Goal: Task Accomplishment & Management: Manage account settings

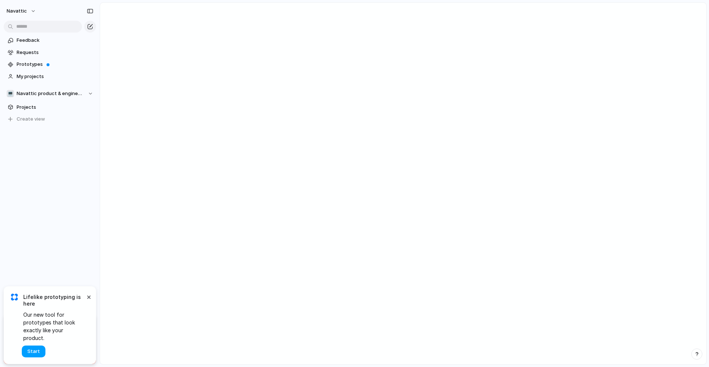
click at [44, 350] on button "Start" at bounding box center [34, 351] width 24 height 12
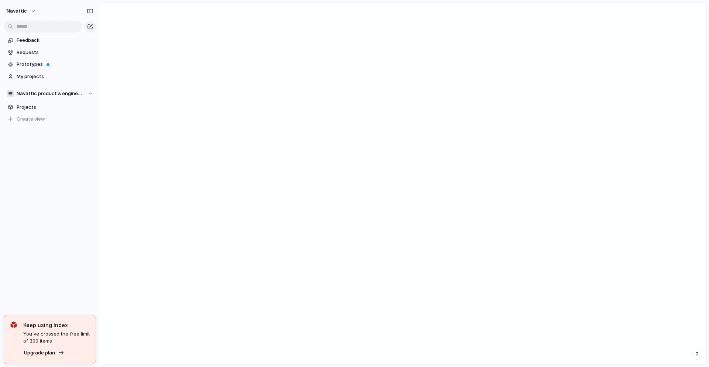
click at [64, 259] on div "navattic Feedback Requests Prototypes My projects 💻 Navattic product & engineer…" at bounding box center [50, 183] width 100 height 367
click at [34, 45] on link "Feedback" at bounding box center [50, 40] width 92 height 11
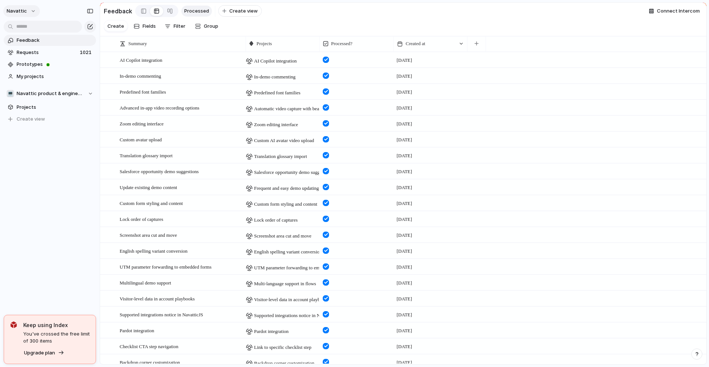
click at [30, 10] on button "navattic" at bounding box center [21, 11] width 37 height 12
click at [76, 269] on div "navattic Feedback Requests 1021 Prototypes My projects 💻 Navattic product & eng…" at bounding box center [50, 183] width 100 height 367
click at [155, 62] on span "AI Copilot integration" at bounding box center [141, 60] width 43 height 6
click at [4, 50] on section "Feedback Requests 1021 Prototypes My projects" at bounding box center [50, 57] width 100 height 49
click at [54, 55] on span "Requests" at bounding box center [47, 52] width 61 height 7
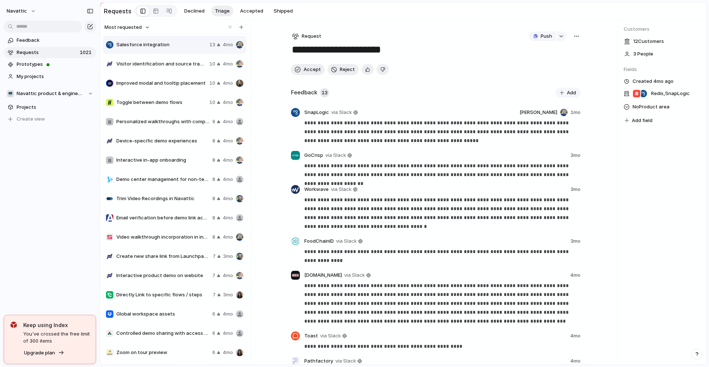
click at [148, 25] on button "Most requested" at bounding box center [127, 28] width 48 height 10
click at [133, 56] on li "Newest" at bounding box center [127, 55] width 45 height 12
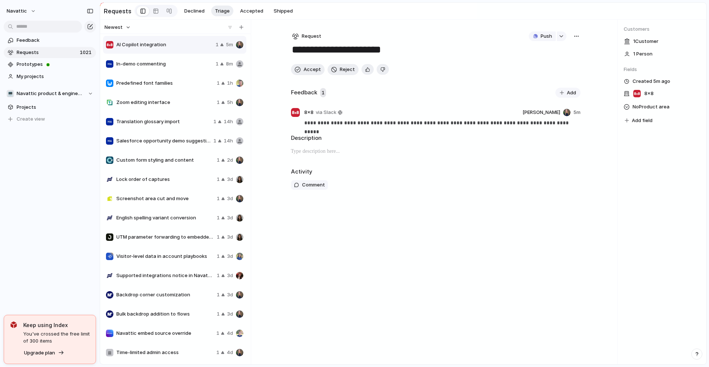
click at [273, 45] on div "**********" at bounding box center [403, 192] width 607 height 344
click at [57, 152] on div "Feedback Requests 1021 Prototypes My projects 💻 Navattic product & engineering …" at bounding box center [50, 92] width 100 height 184
click at [30, 12] on button "navattic" at bounding box center [21, 11] width 37 height 12
click at [72, 201] on div "Settings Invite members Change theme Sign out" at bounding box center [354, 183] width 709 height 367
click at [59, 213] on div "navattic Feedback Requests 1021 Prototypes My projects 💻 Navattic product & eng…" at bounding box center [50, 183] width 100 height 367
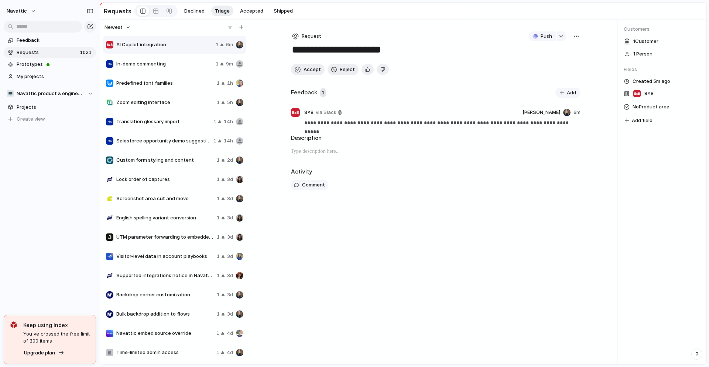
click at [157, 109] on div "Zoom editing interface 1 5h" at bounding box center [174, 102] width 143 height 18
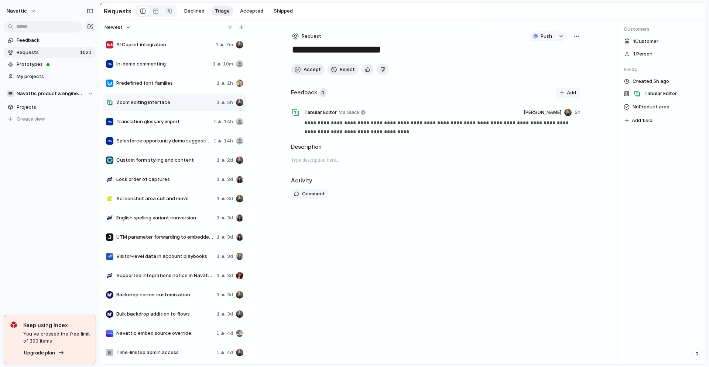
click at [134, 123] on span "Translation glossary import" at bounding box center [163, 121] width 94 height 7
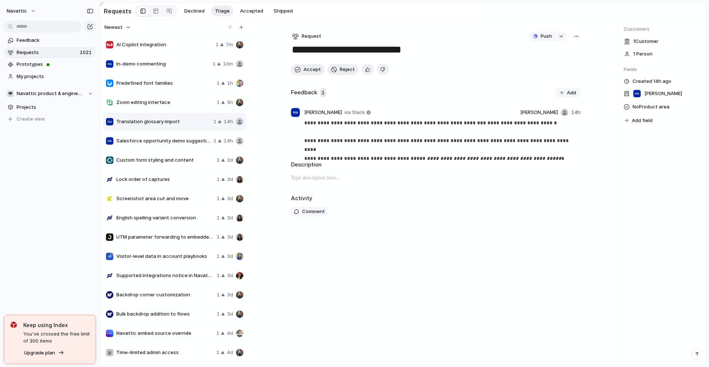
click at [153, 52] on div "AI Copilot integration 1 7m" at bounding box center [174, 45] width 143 height 18
type textarea "**********"
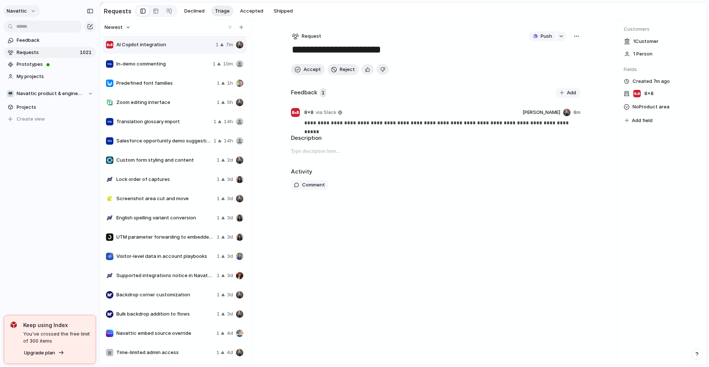
click at [24, 10] on span "navattic" at bounding box center [17, 10] width 20 height 7
click at [25, 36] on span "Invite members" at bounding box center [34, 39] width 35 height 7
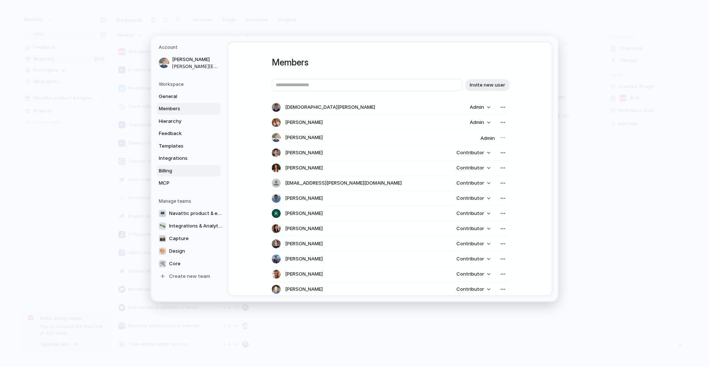
click at [178, 170] on span "Billing" at bounding box center [182, 170] width 47 height 7
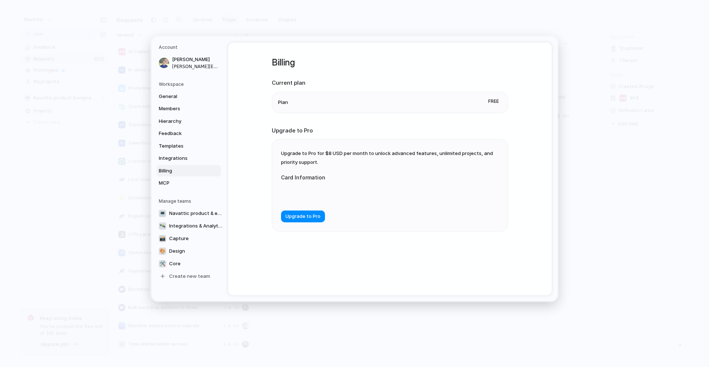
click at [260, 168] on div "Billing Current plan Plan Free Upgrade to Pro Upgrade to Pro for $8 USD per mon…" at bounding box center [390, 168] width 324 height 252
click at [318, 147] on div "Upgrade to Pro for $8 USD per month to unlock advanced features, unlimited proj…" at bounding box center [390, 185] width 236 height 92
drag, startPoint x: 318, startPoint y: 152, endPoint x: 300, endPoint y: 157, distance: 19.4
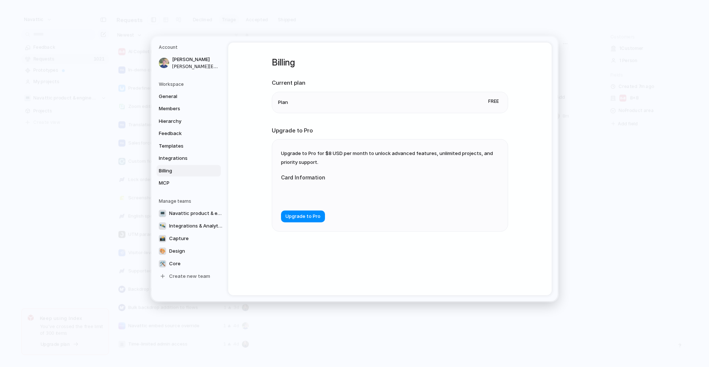
click at [300, 157] on div "Upgrade to Pro for $8 USD per month to unlock advanced features, unlimited proj…" at bounding box center [390, 185] width 236 height 92
click at [177, 100] on link "General" at bounding box center [189, 96] width 64 height 12
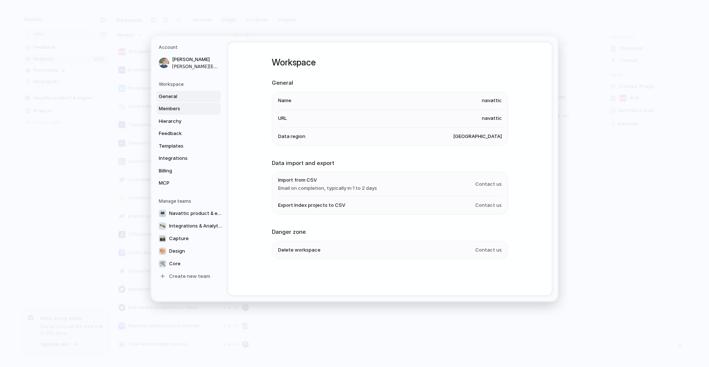
click at [178, 112] on span "Members" at bounding box center [182, 108] width 47 height 7
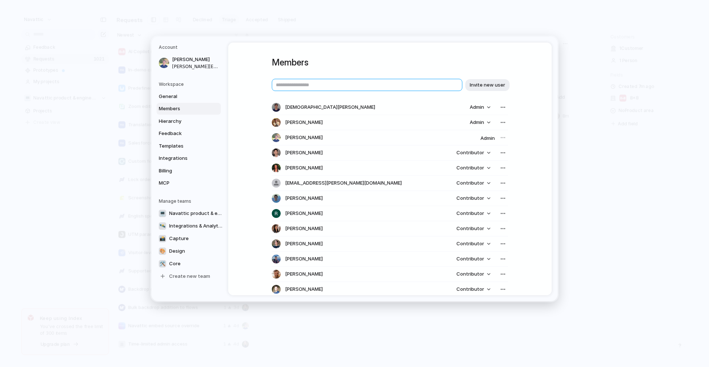
click at [293, 87] on input "text" at bounding box center [367, 85] width 191 height 12
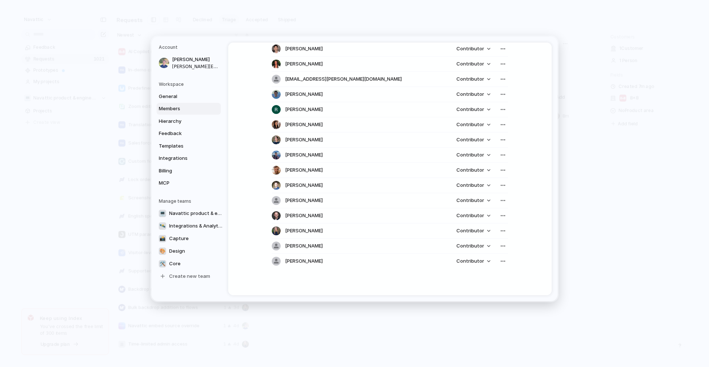
scroll to position [14, 0]
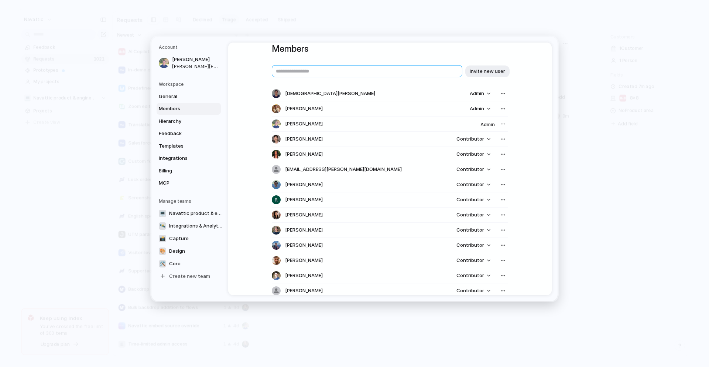
paste input "**********"
type input "**********"
click at [482, 70] on span "Invite new user" at bounding box center [487, 71] width 35 height 7
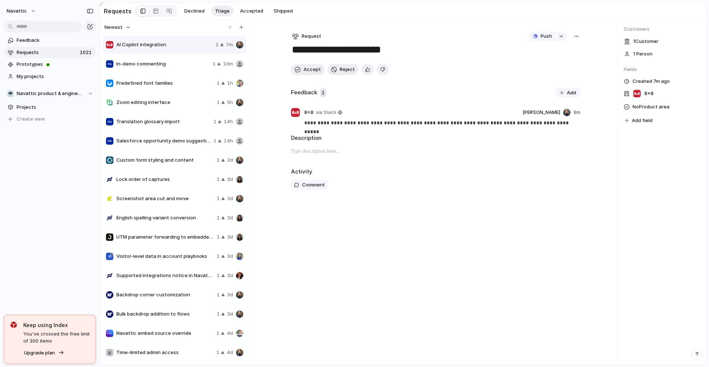
click at [279, 141] on div "**********" at bounding box center [435, 192] width 313 height 344
click at [165, 119] on span "Translation glossary import" at bounding box center [163, 121] width 94 height 7
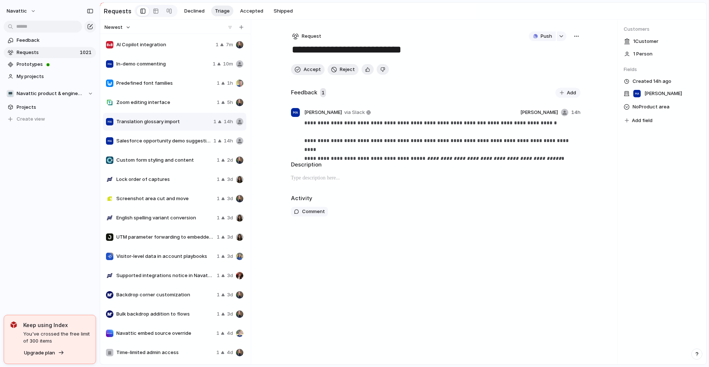
click at [174, 239] on span "UTM parameter forwarding to embedded forms" at bounding box center [165, 236] width 98 height 7
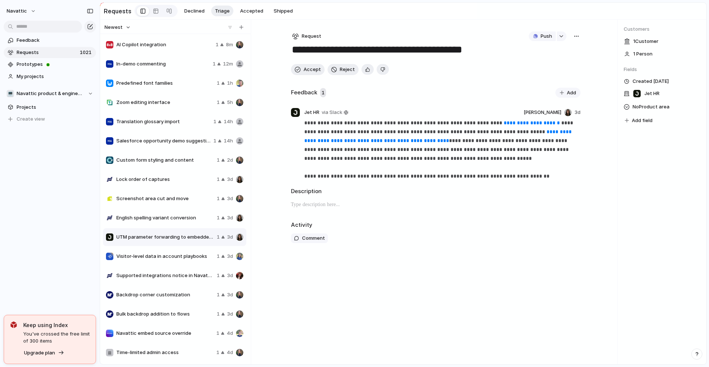
click at [154, 213] on div "English spelling variant conversion 1 3d" at bounding box center [174, 218] width 143 height 18
type textarea "**********"
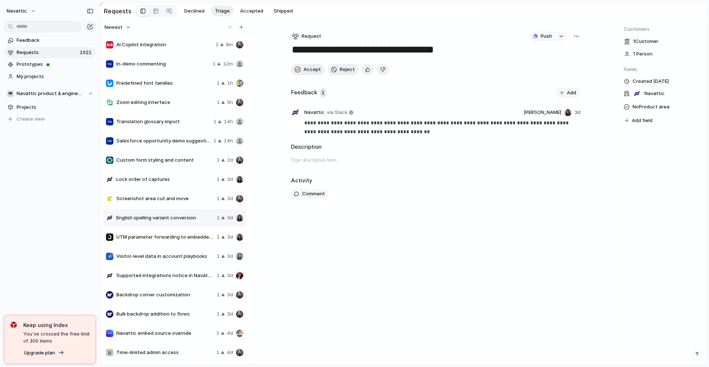
scroll to position [10, 0]
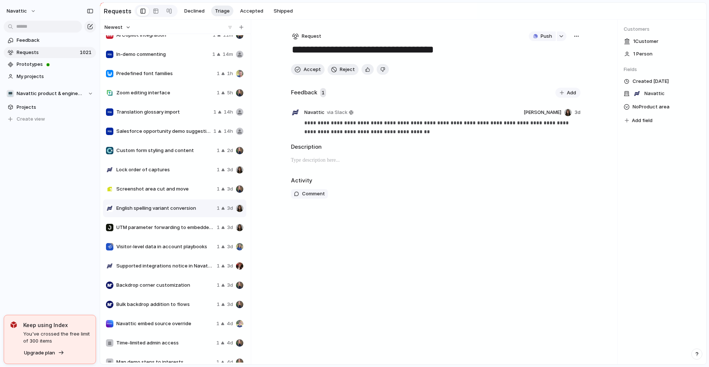
click at [271, 105] on div "**********" at bounding box center [403, 192] width 607 height 344
